Goal: Information Seeking & Learning: Learn about a topic

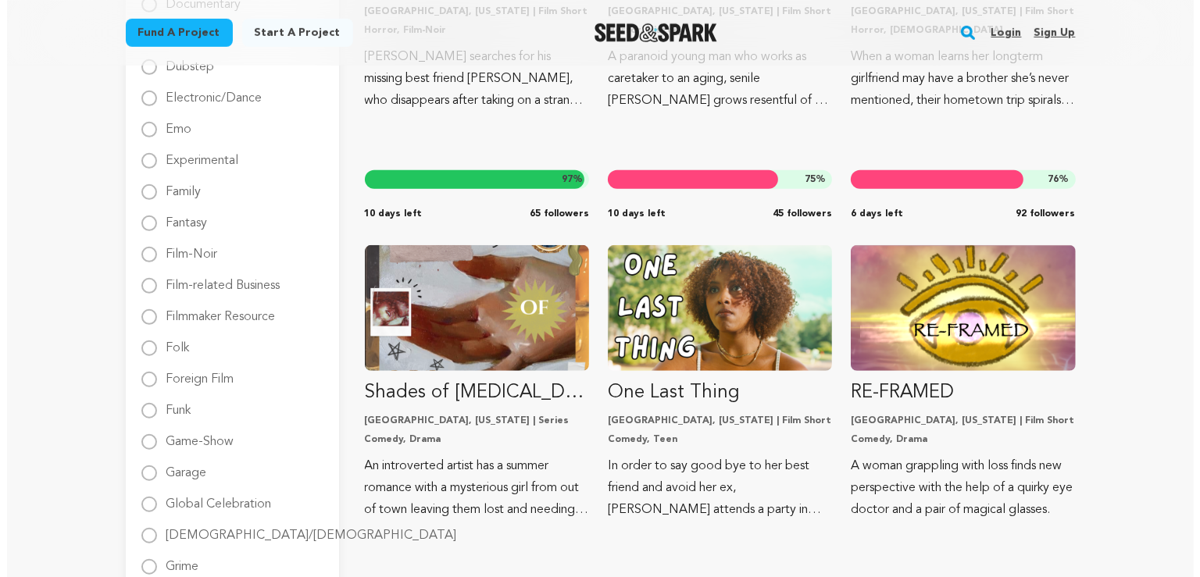
scroll to position [825, 0]
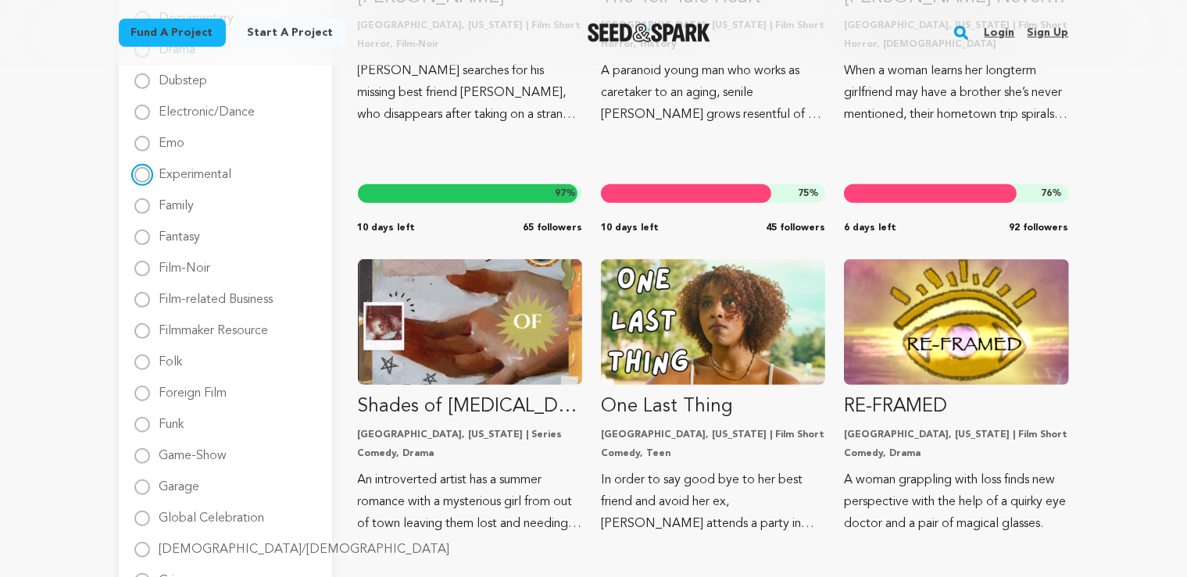
click at [137, 180] on input "Experimental" at bounding box center [142, 175] width 16 height 16
radio input "true"
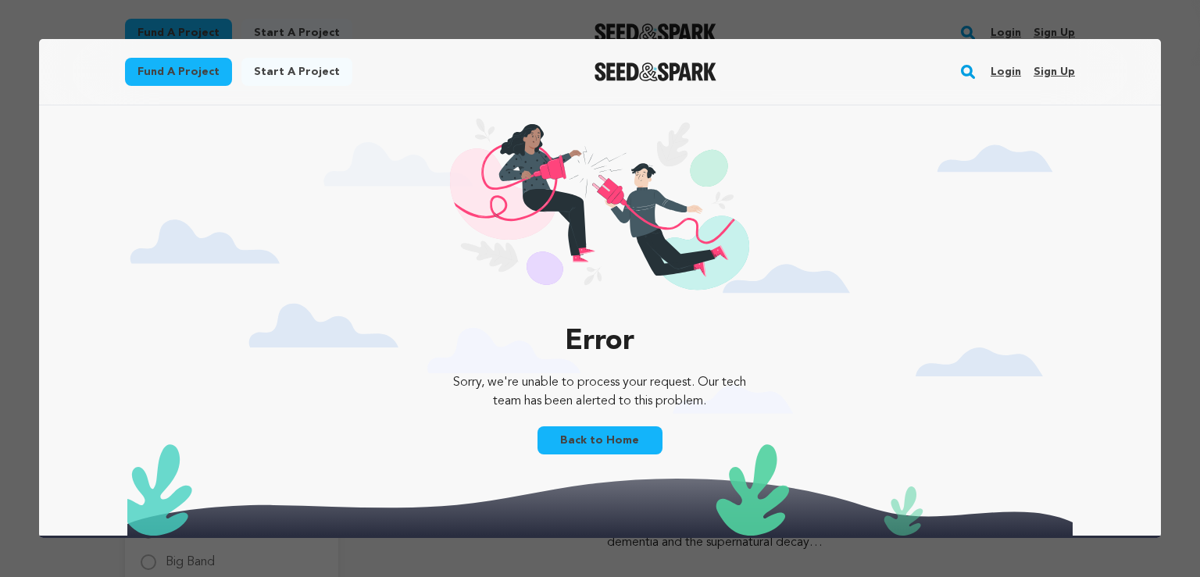
scroll to position [0, 0]
click at [589, 449] on link "Back to Home" at bounding box center [600, 441] width 125 height 28
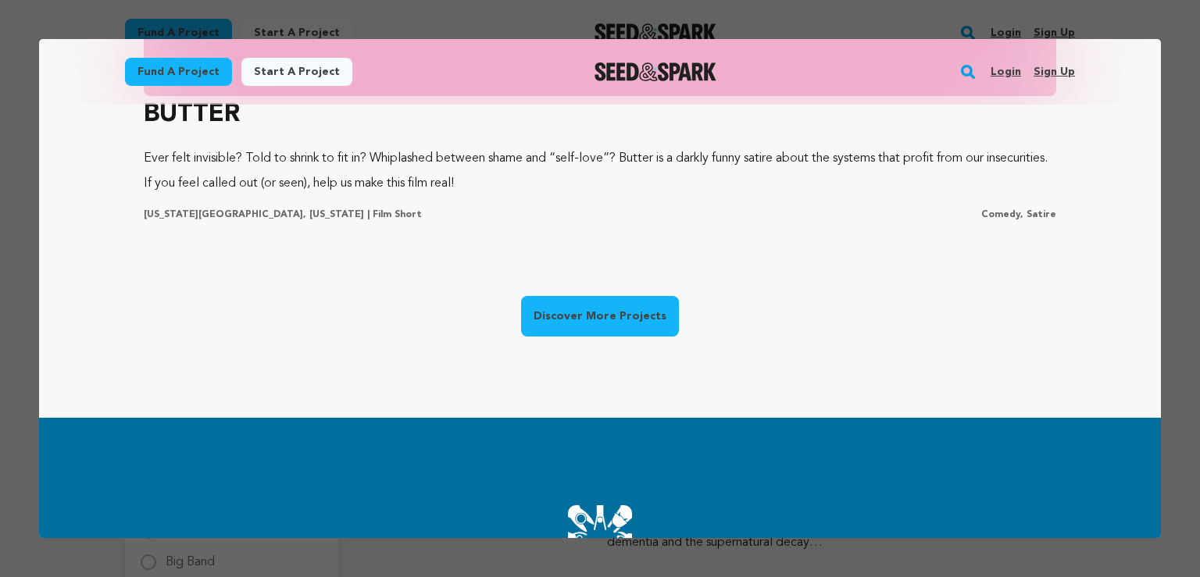
scroll to position [1238, 0]
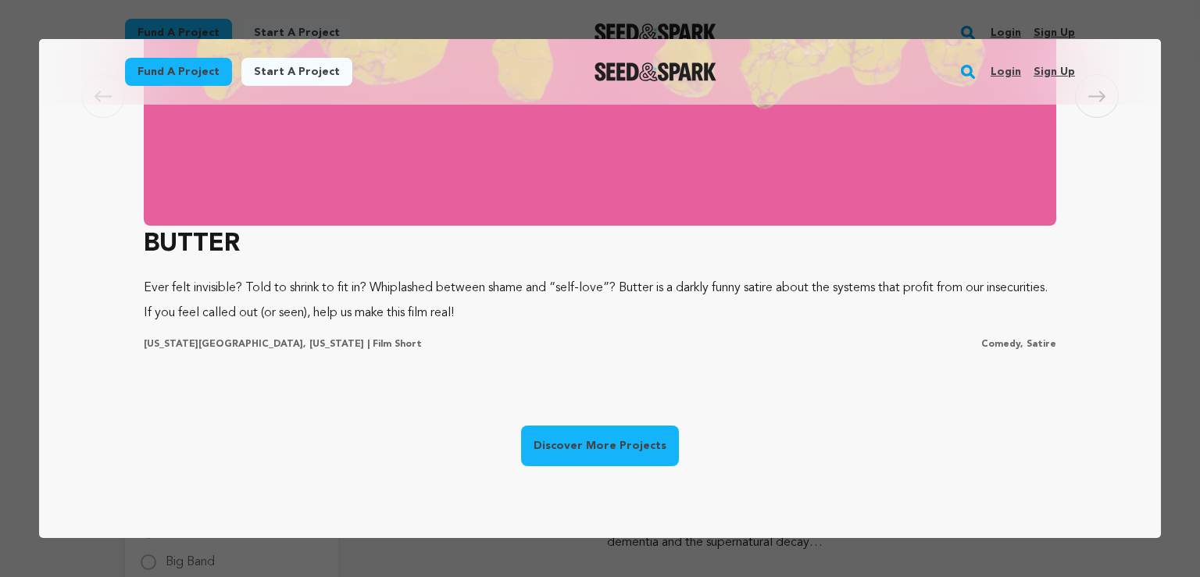
click at [621, 430] on link "Discover More Projects" at bounding box center [600, 446] width 158 height 41
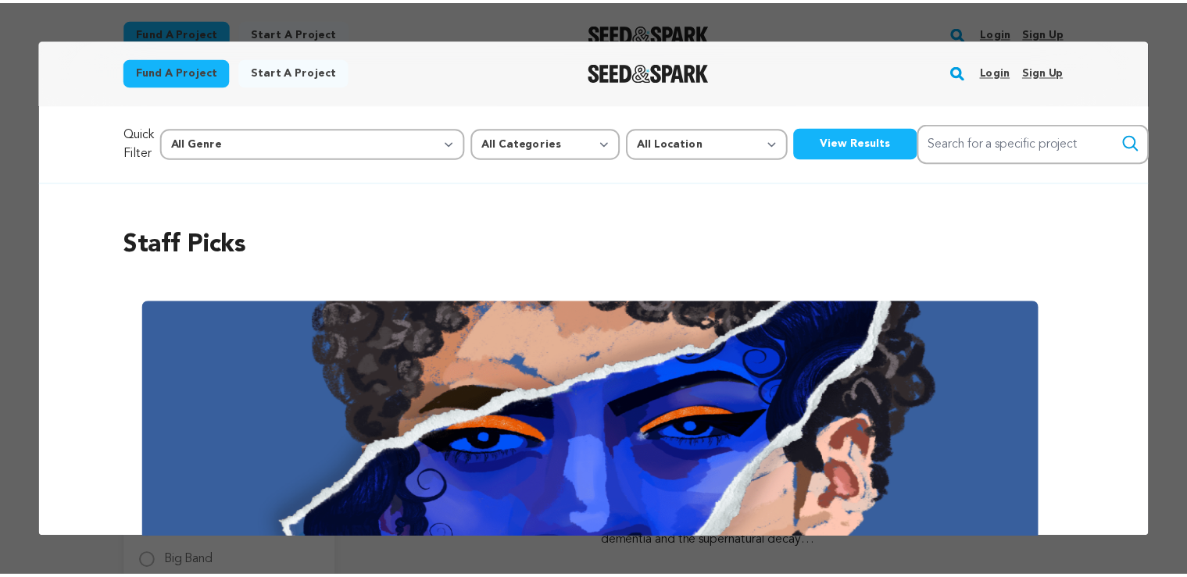
scroll to position [0, 0]
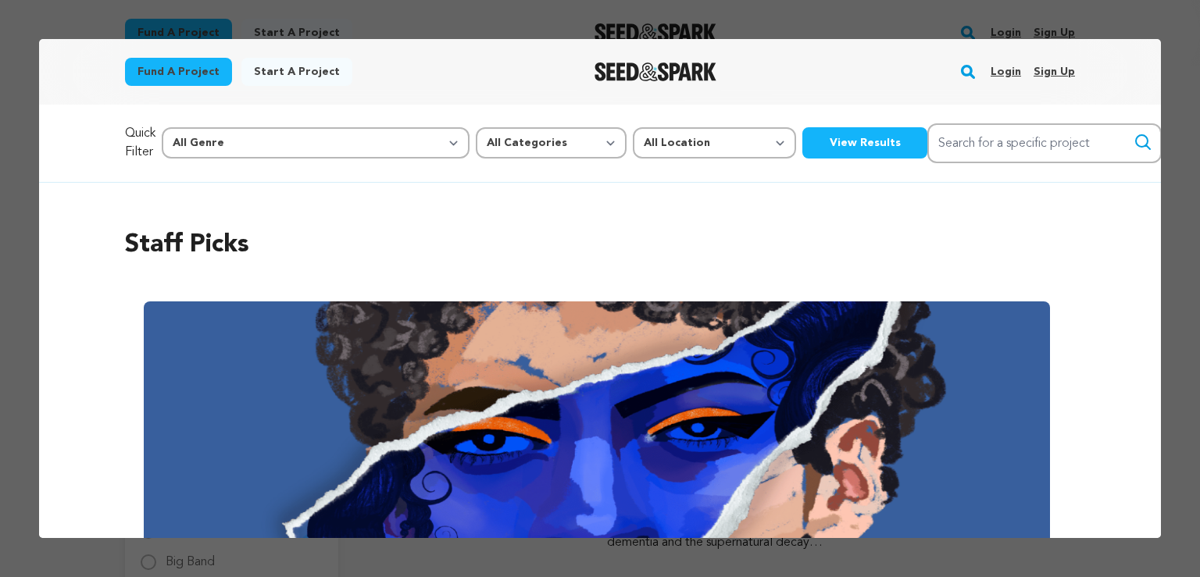
click at [1186, 167] on div at bounding box center [600, 288] width 1200 height 577
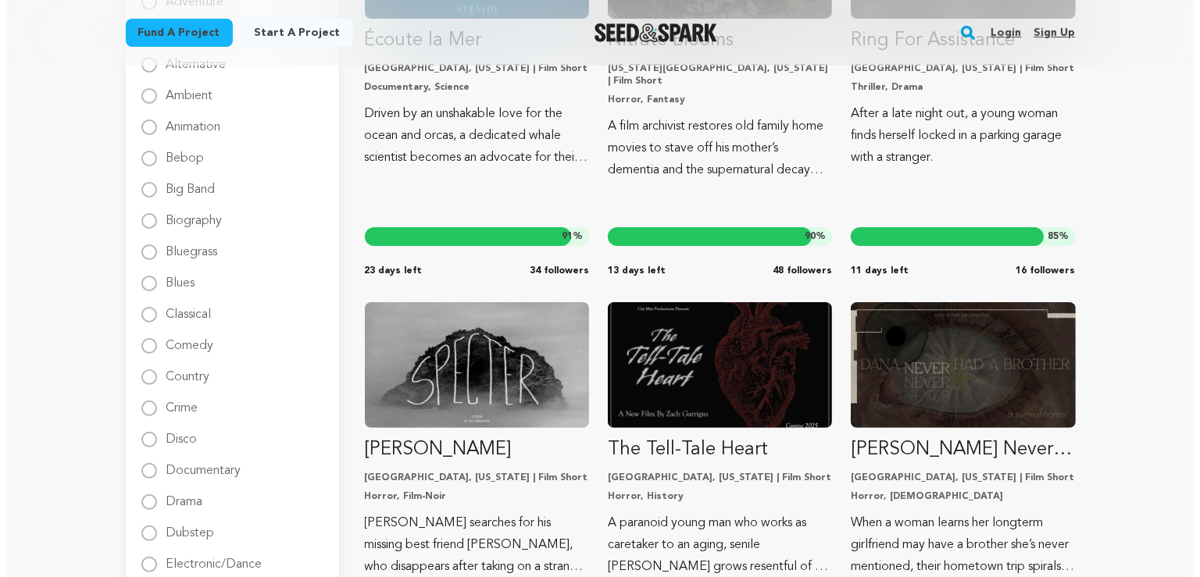
scroll to position [577, 0]
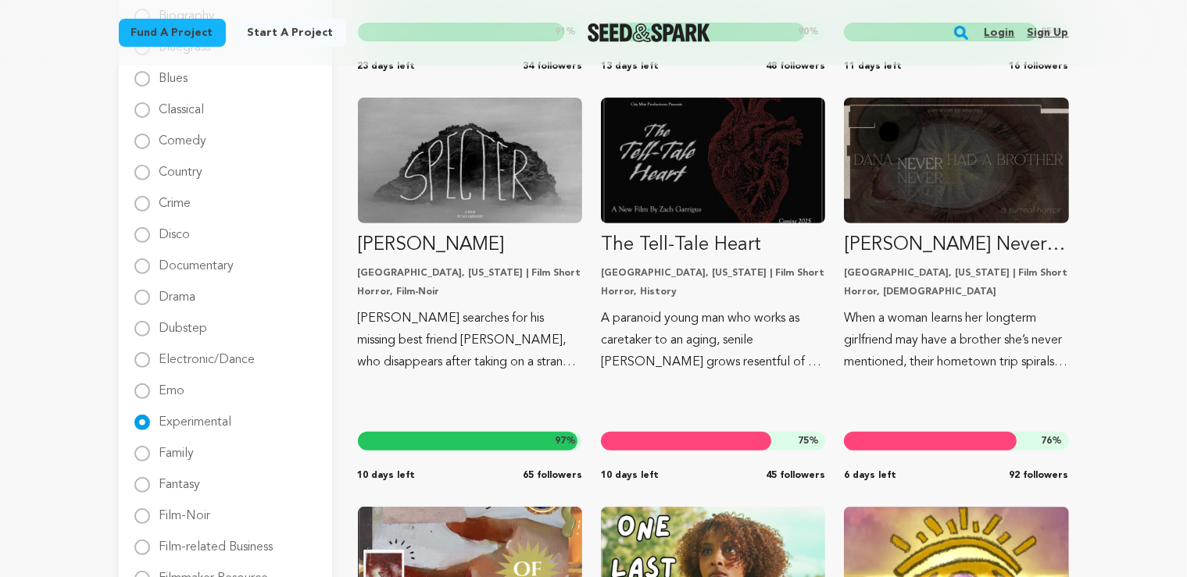
click at [177, 405] on label "Experimental" at bounding box center [195, 416] width 73 height 25
click at [150, 415] on input "Experimental" at bounding box center [142, 423] width 16 height 16
click at [173, 389] on label "Emo" at bounding box center [172, 385] width 26 height 25
click at [150, 389] on input "Emo" at bounding box center [142, 392] width 16 height 16
radio input "true"
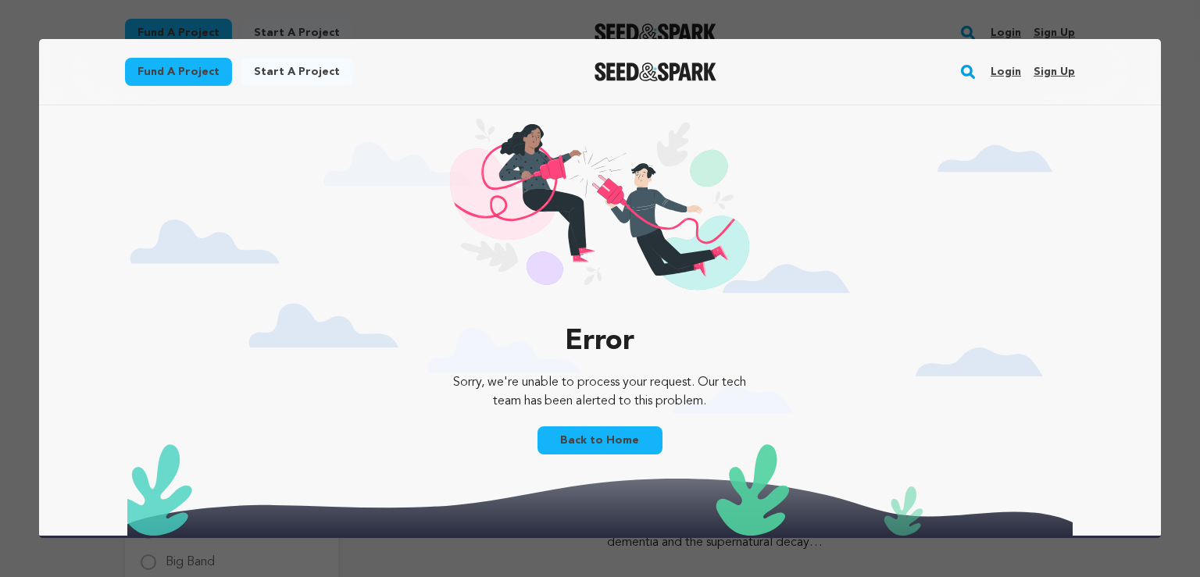
scroll to position [0, 0]
click at [611, 438] on link "Back to Home" at bounding box center [600, 441] width 125 height 28
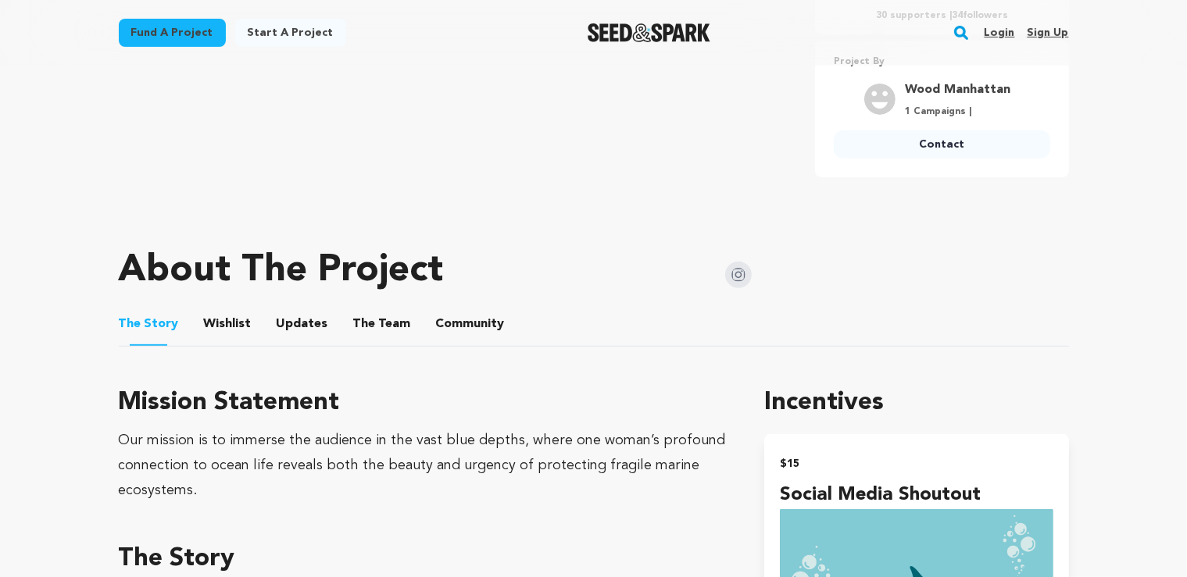
scroll to position [742, 0]
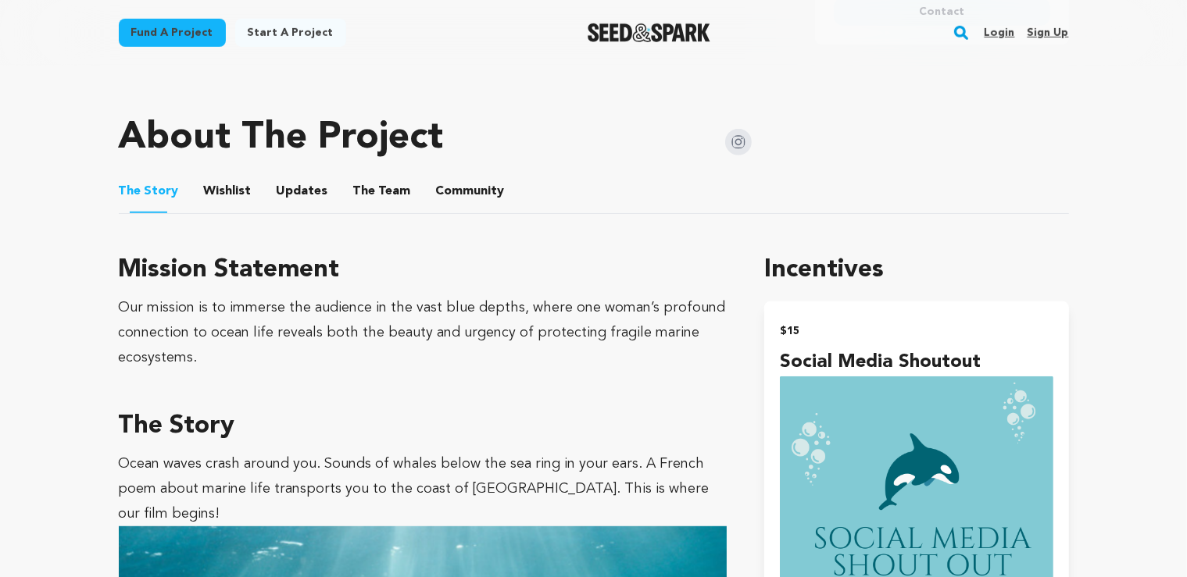
click at [367, 203] on button "The Team" at bounding box center [382, 195] width 38 height 38
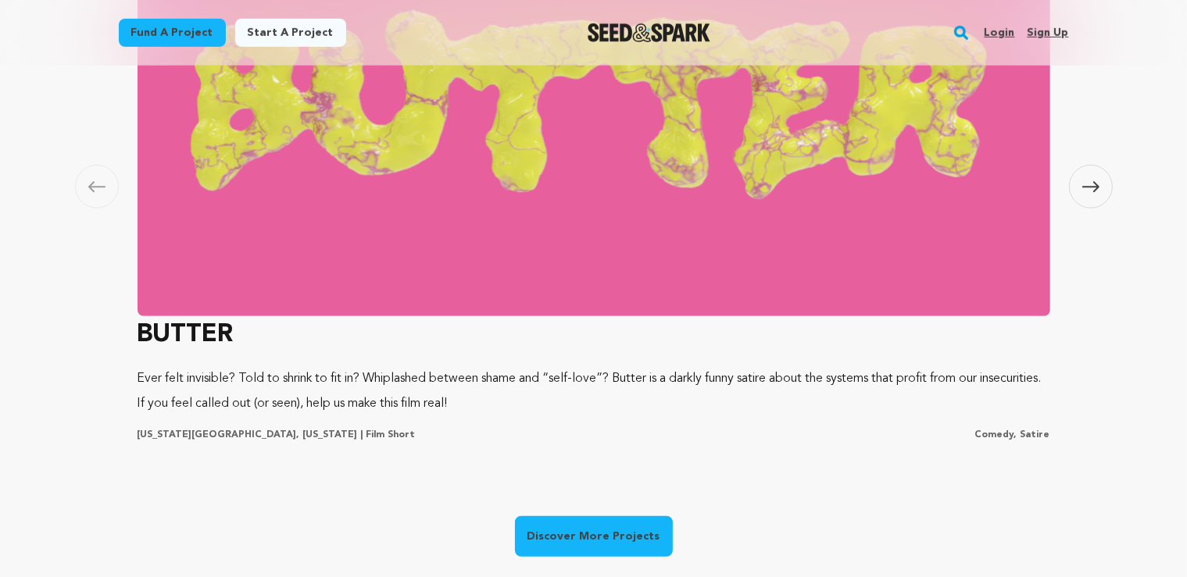
scroll to position [1155, 0]
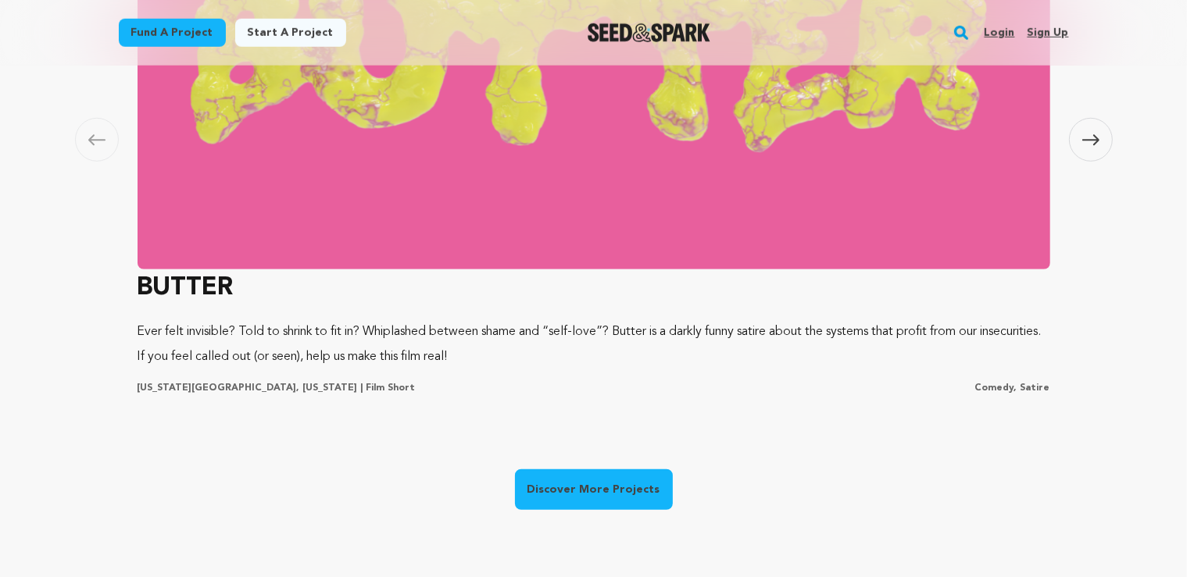
click at [706, 252] on img at bounding box center [594, 59] width 913 height 422
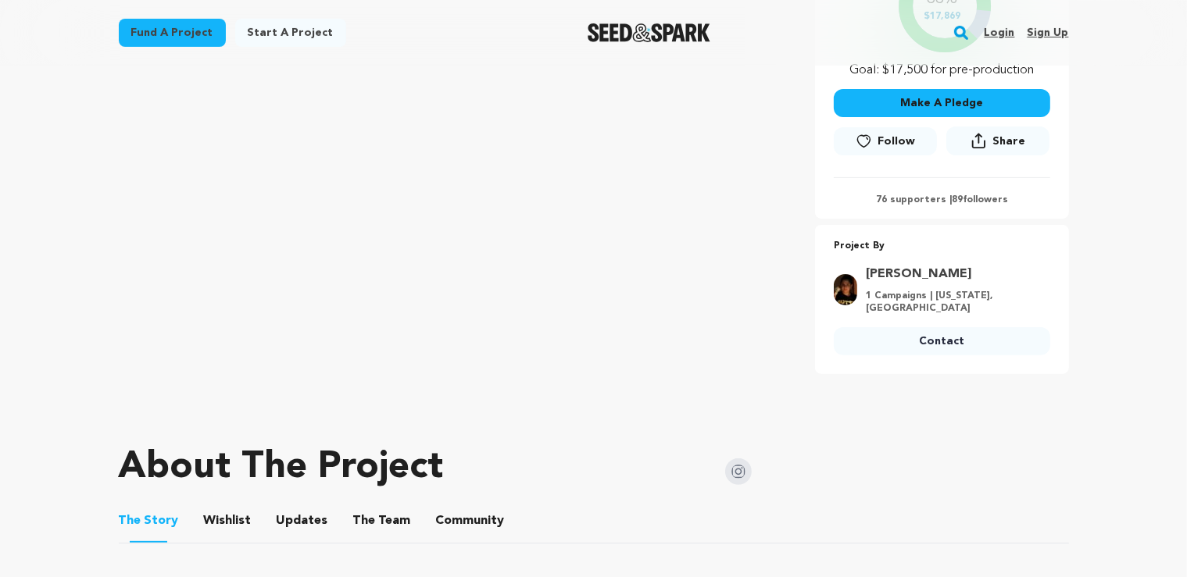
scroll to position [413, 0]
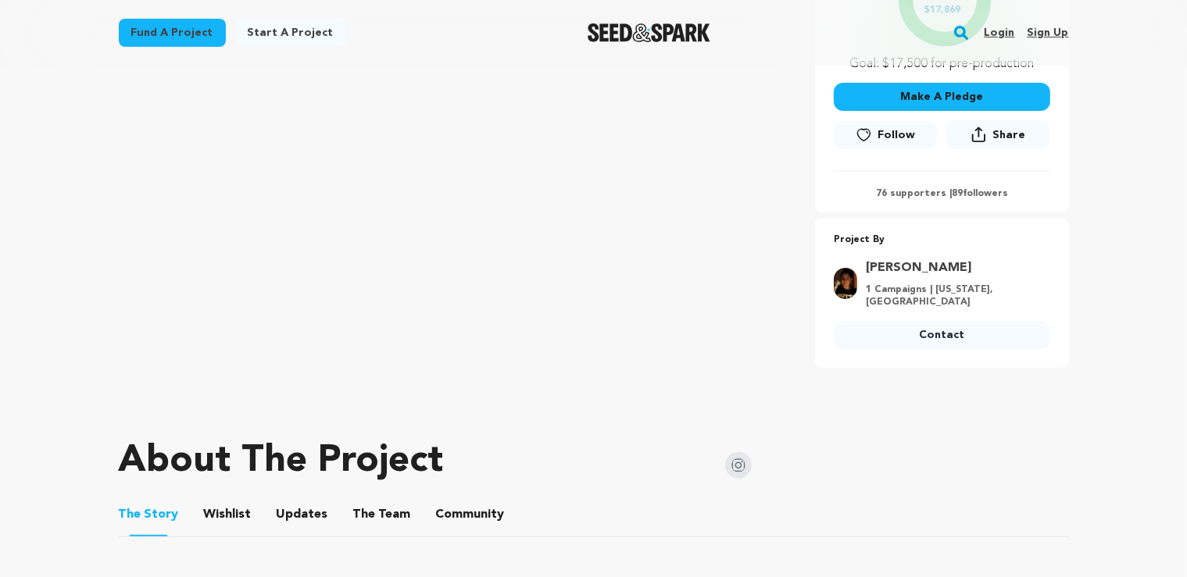
click at [369, 520] on button "The Team" at bounding box center [382, 518] width 38 height 38
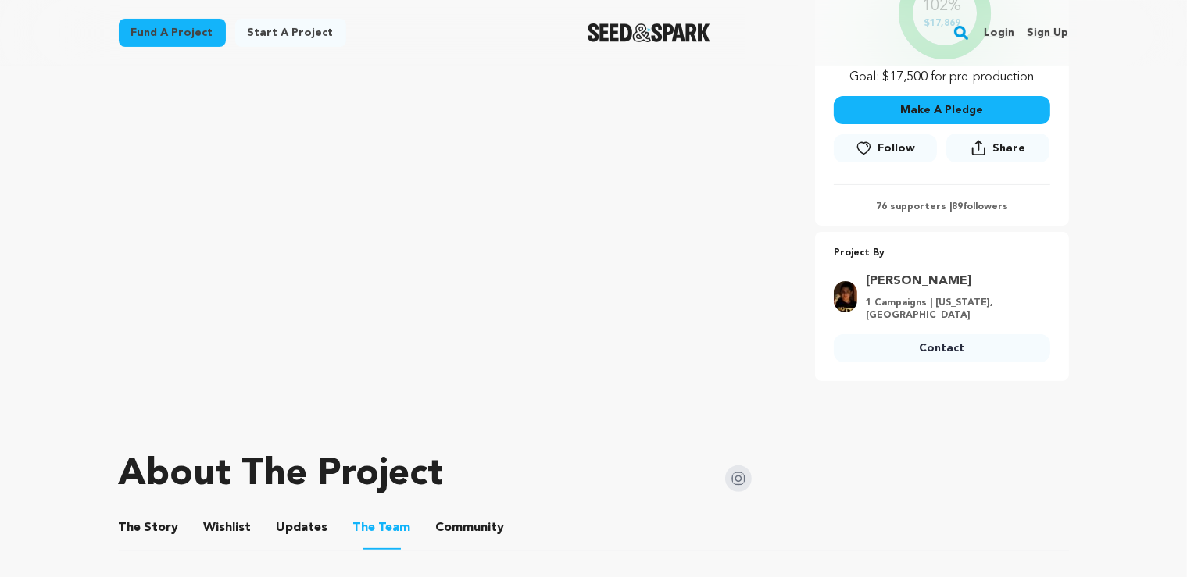
scroll to position [413, 0]
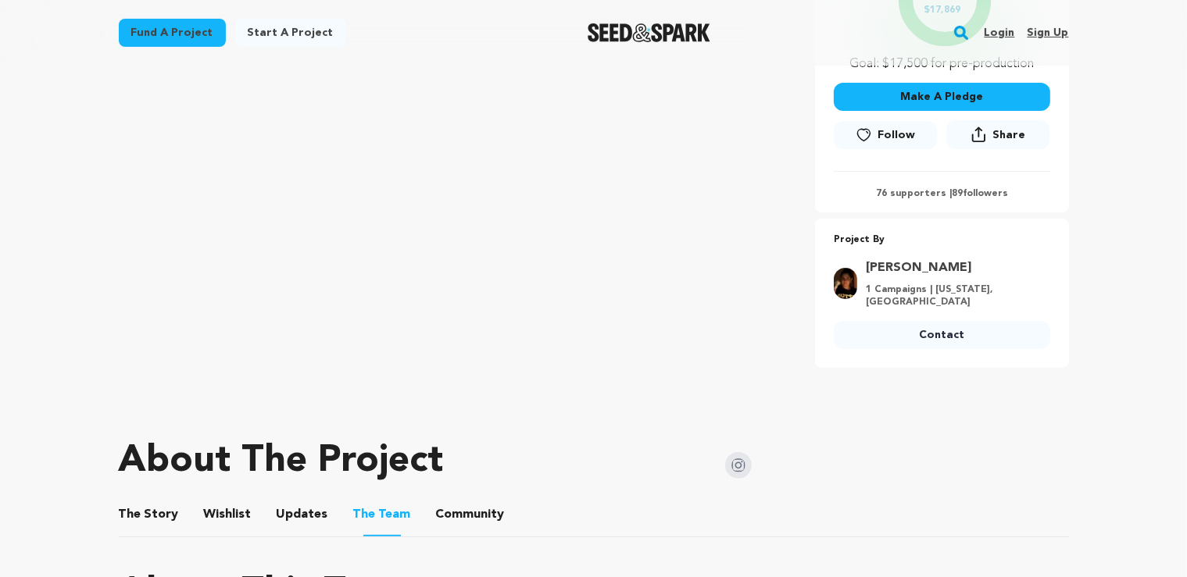
click at [732, 466] on img at bounding box center [738, 465] width 27 height 27
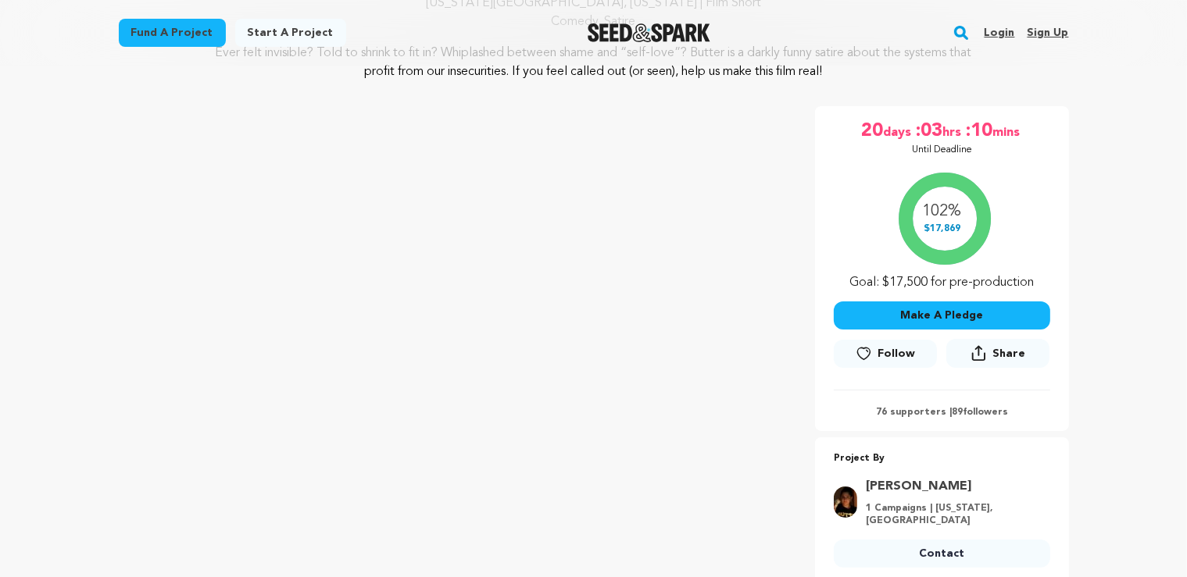
scroll to position [165, 0]
